Goal: Information Seeking & Learning: Learn about a topic

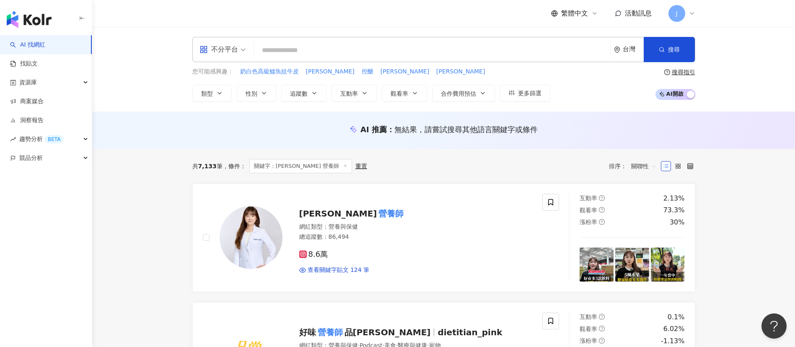
type input "***"
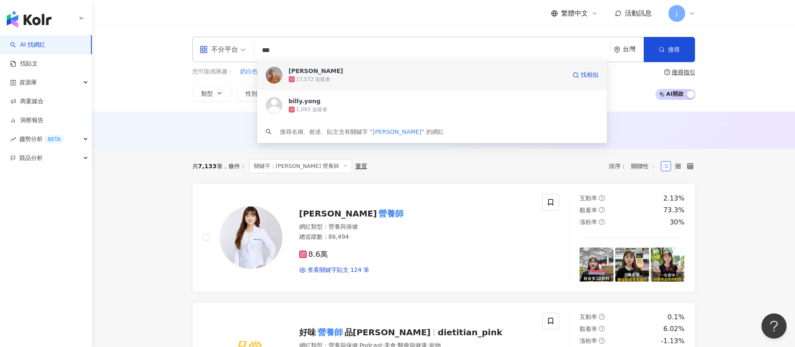
click at [416, 73] on span "[PERSON_NAME]" at bounding box center [427, 71] width 277 height 8
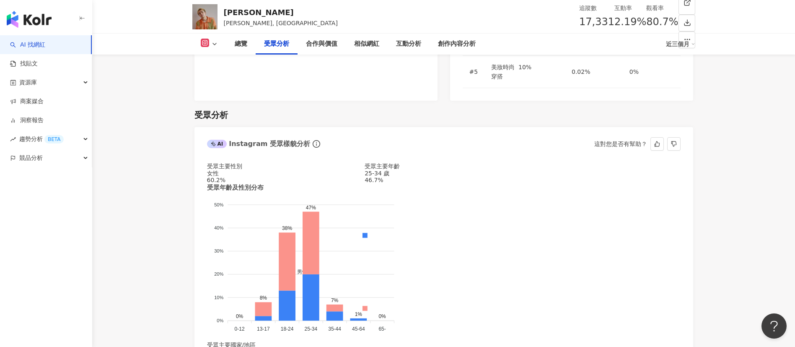
scroll to position [691, 0]
